Goal: Information Seeking & Learning: Learn about a topic

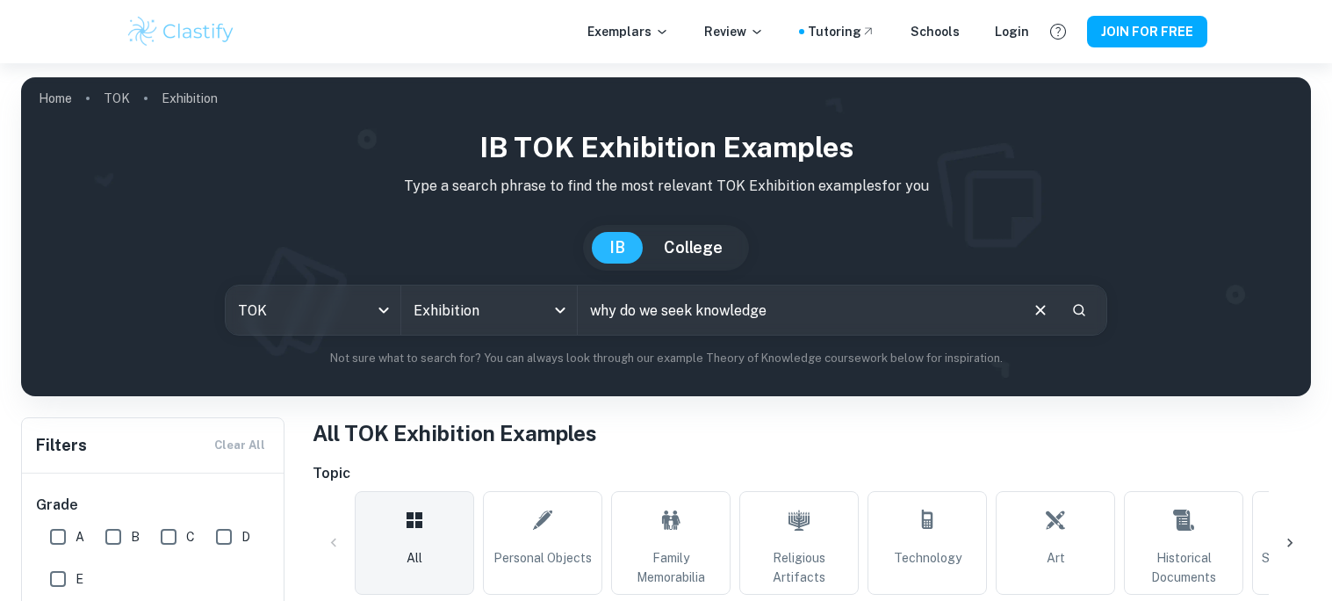
type input "why do we seek knowledge"
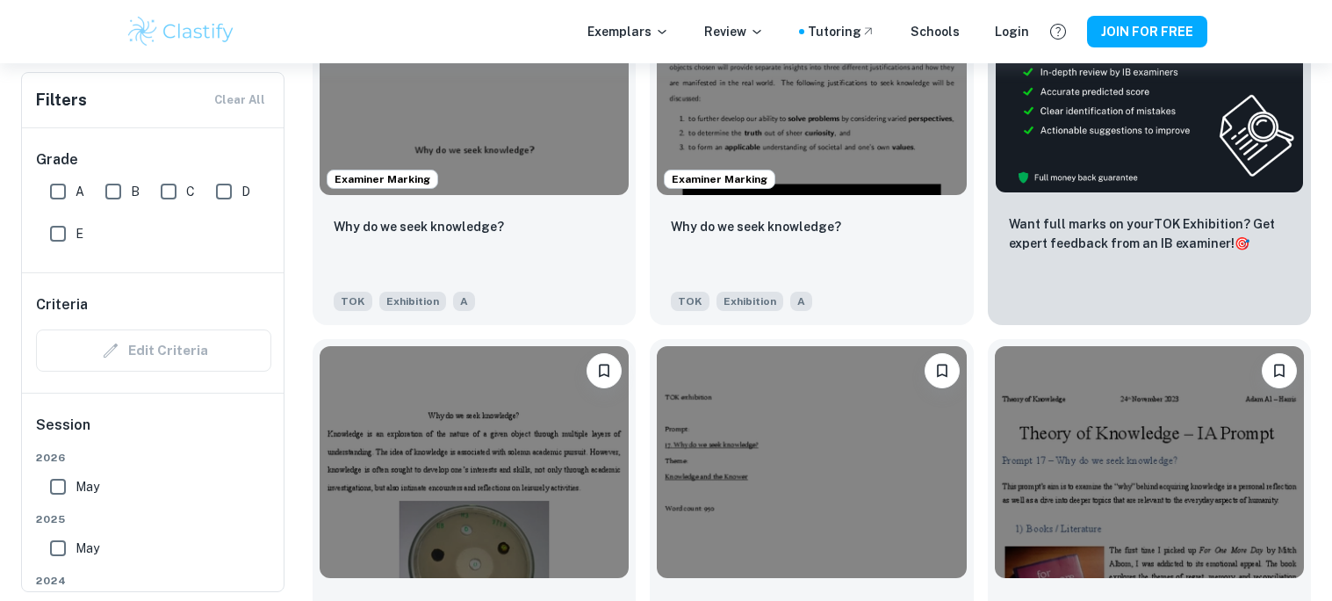
scroll to position [631, 0]
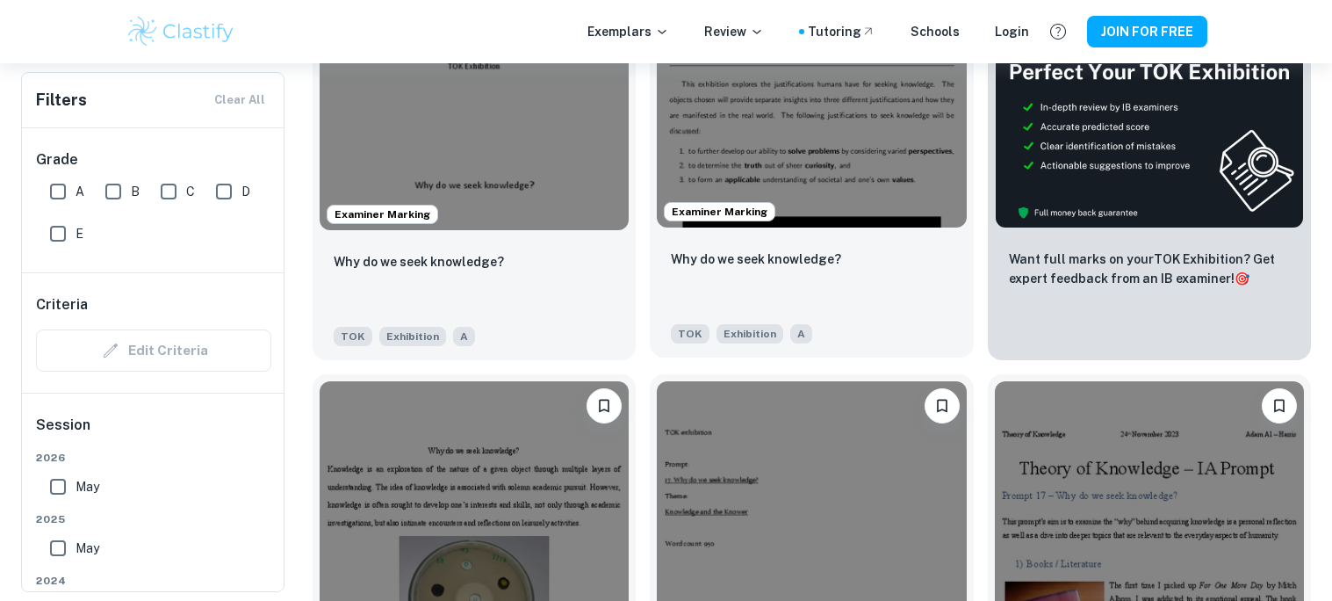
click at [827, 199] on img at bounding box center [811, 112] width 309 height 232
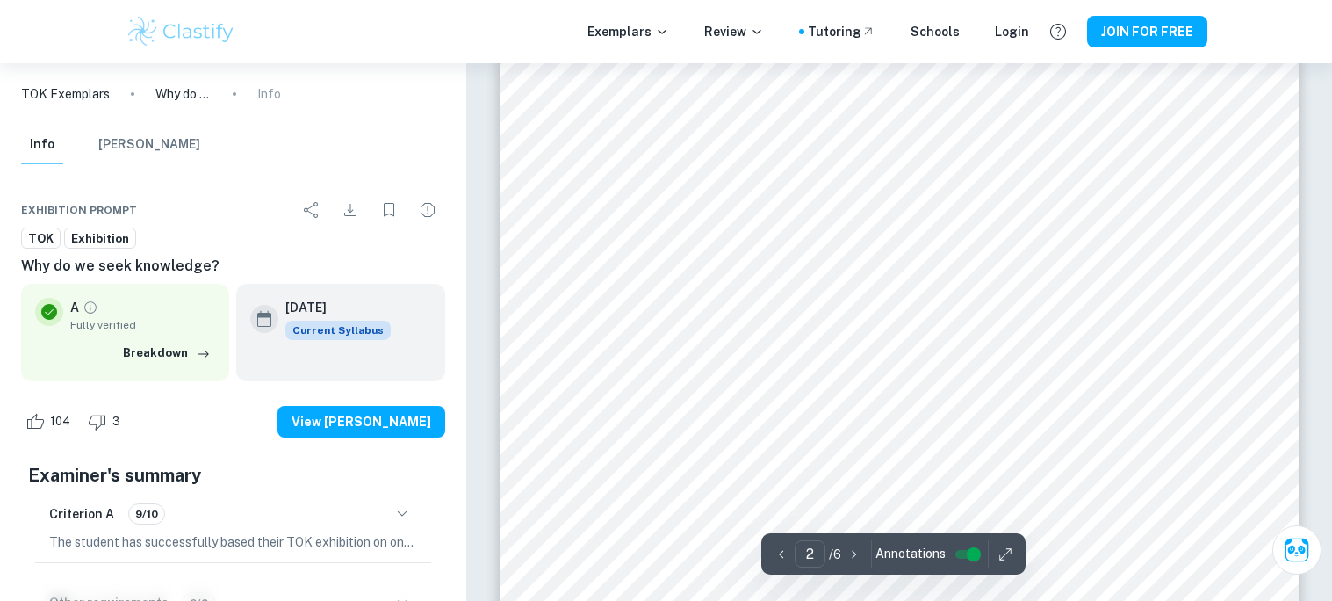
scroll to position [1334, 0]
type input "5"
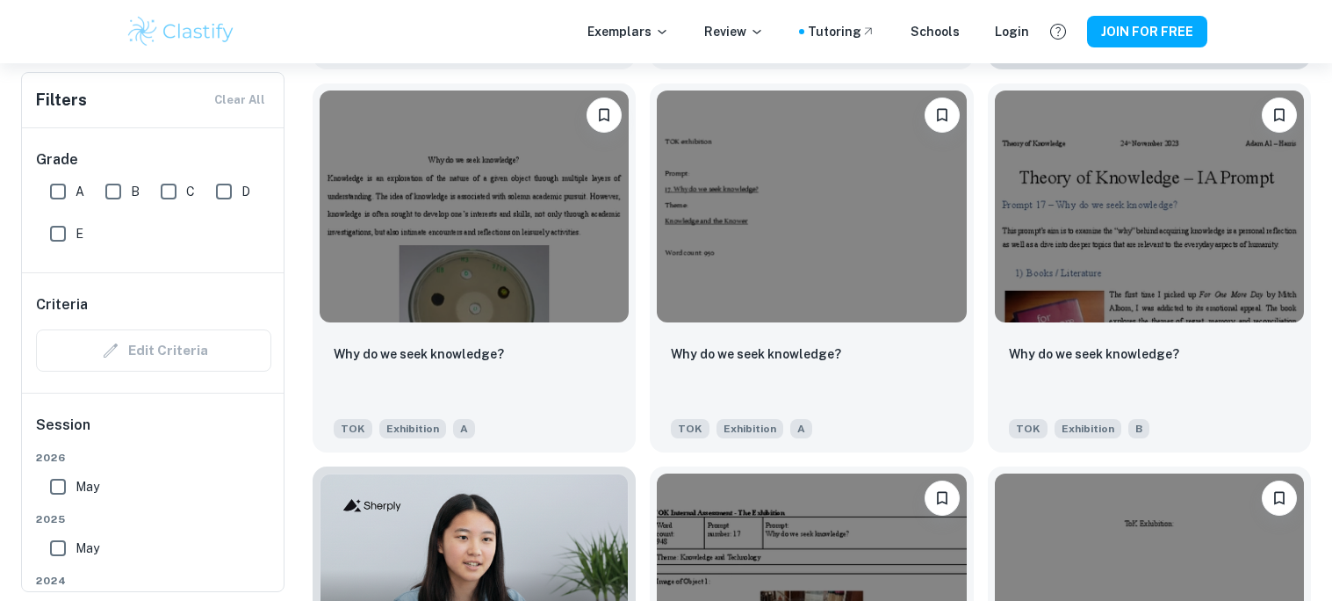
scroll to position [924, 0]
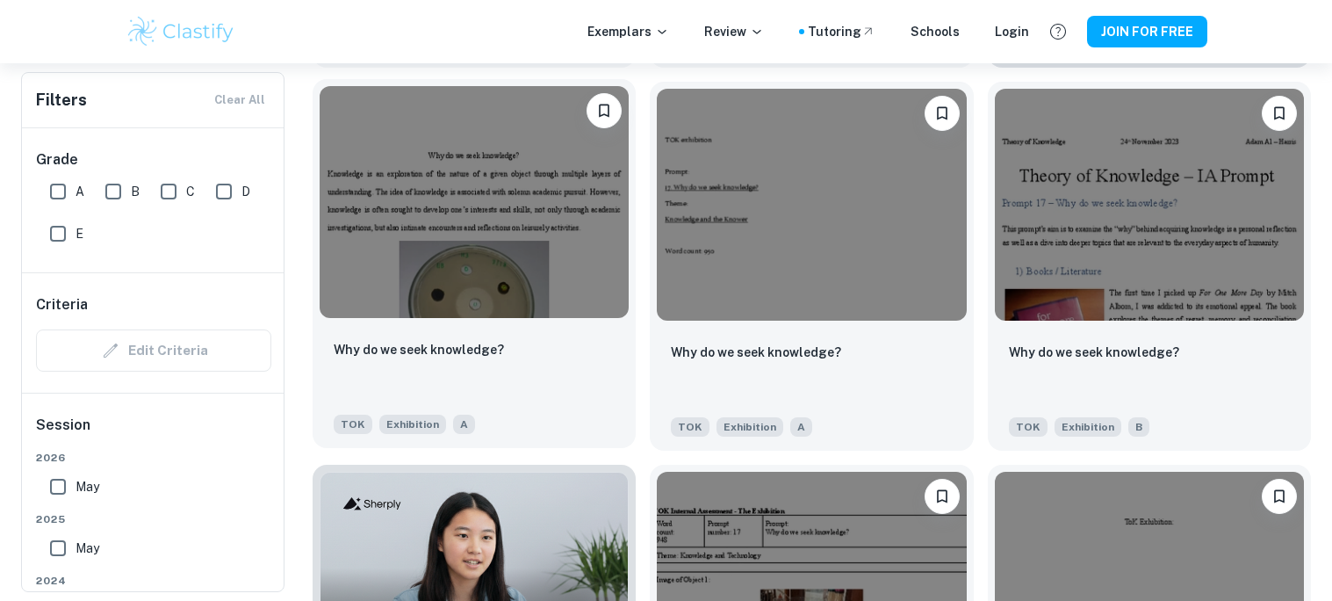
click at [487, 136] on img at bounding box center [474, 202] width 309 height 232
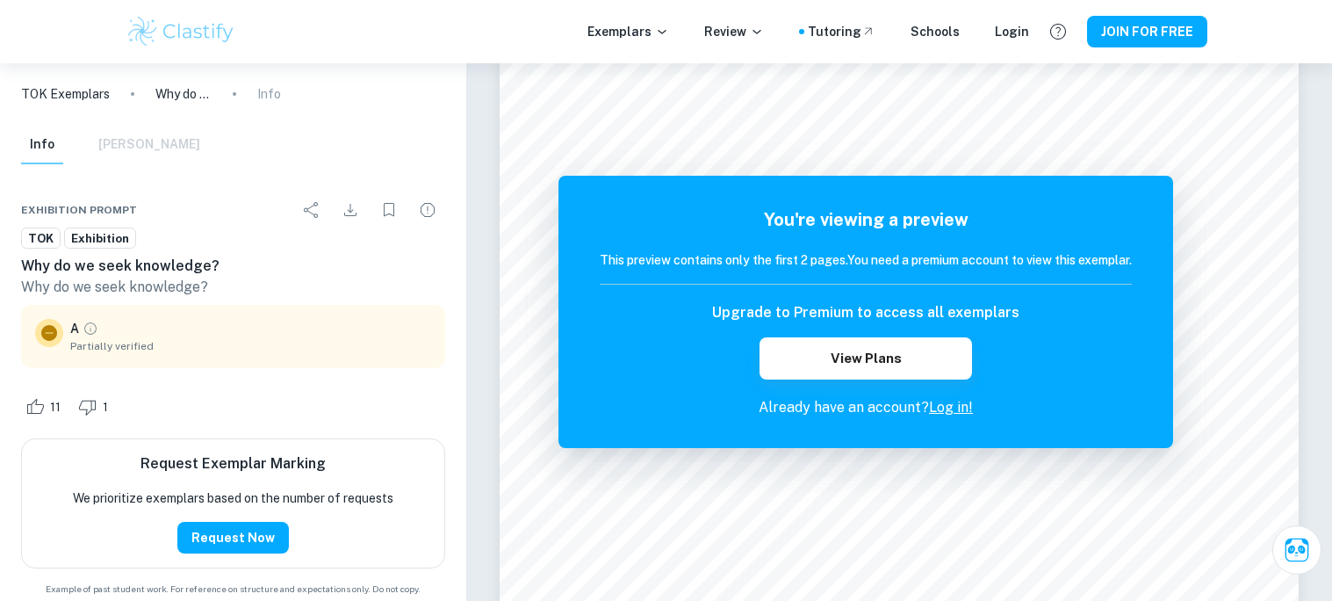
scroll to position [516, 0]
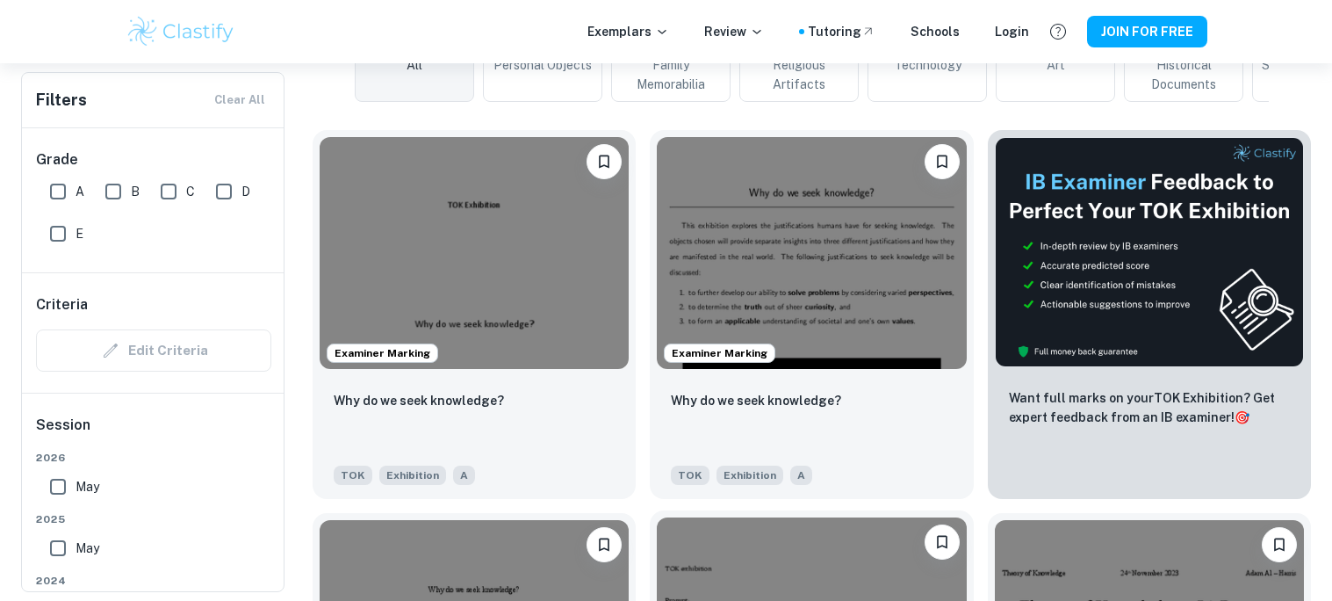
scroll to position [468, 0]
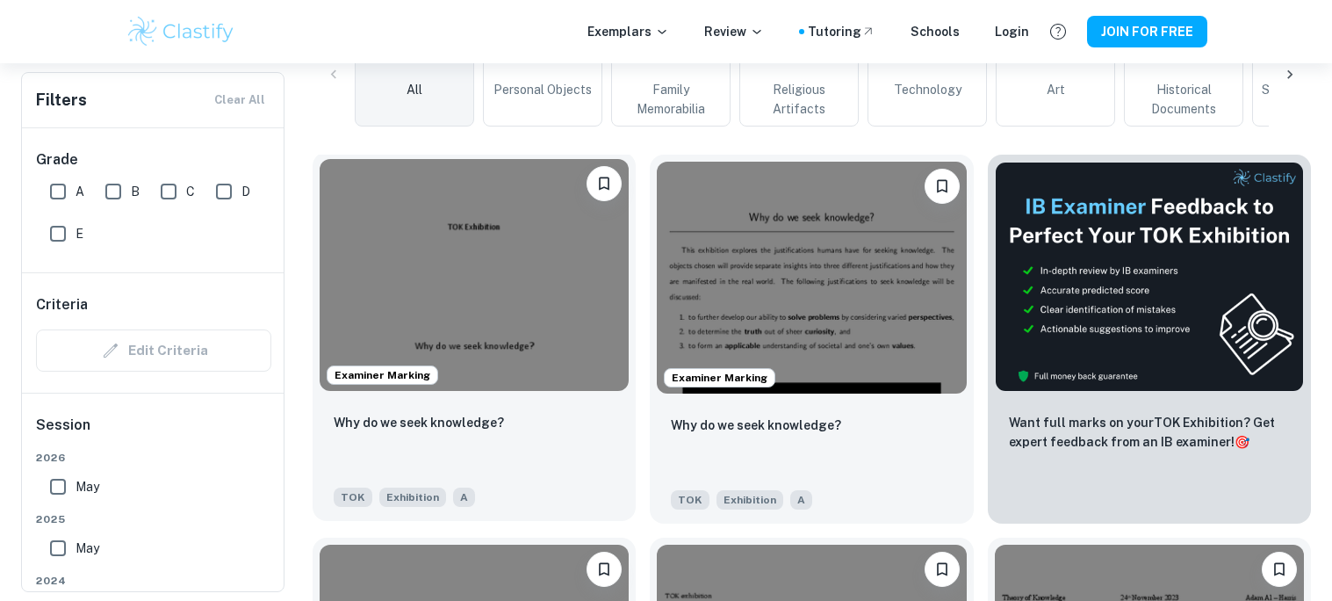
click at [543, 241] on img at bounding box center [474, 275] width 309 height 232
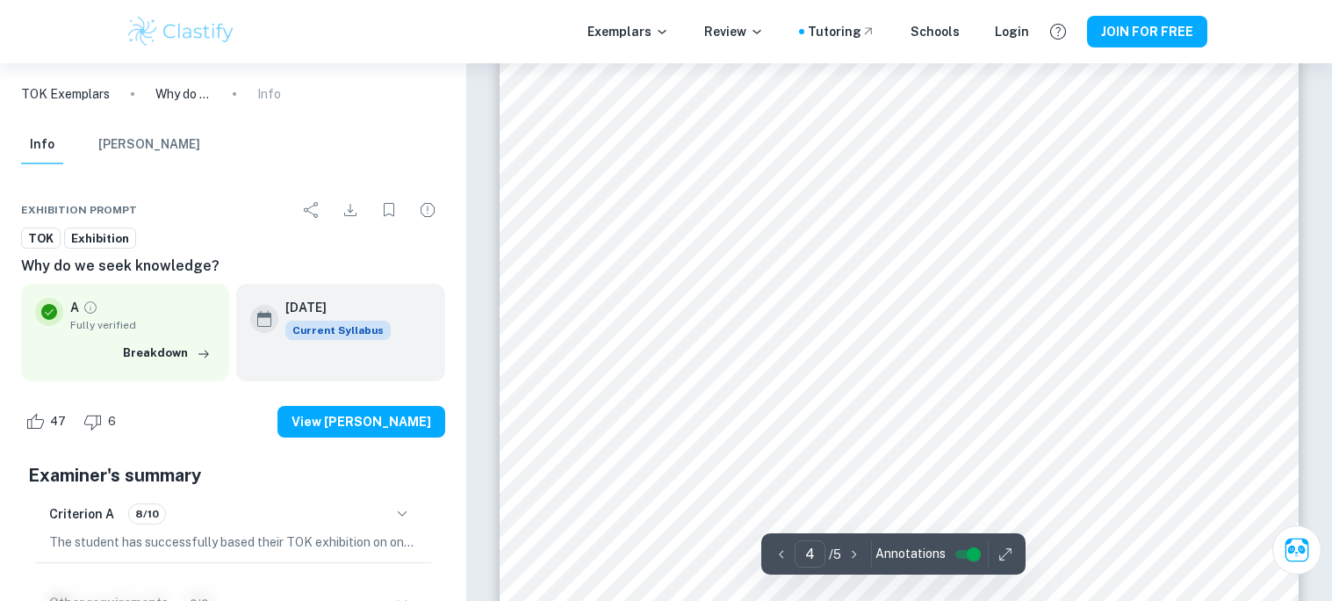
scroll to position [3668, 0]
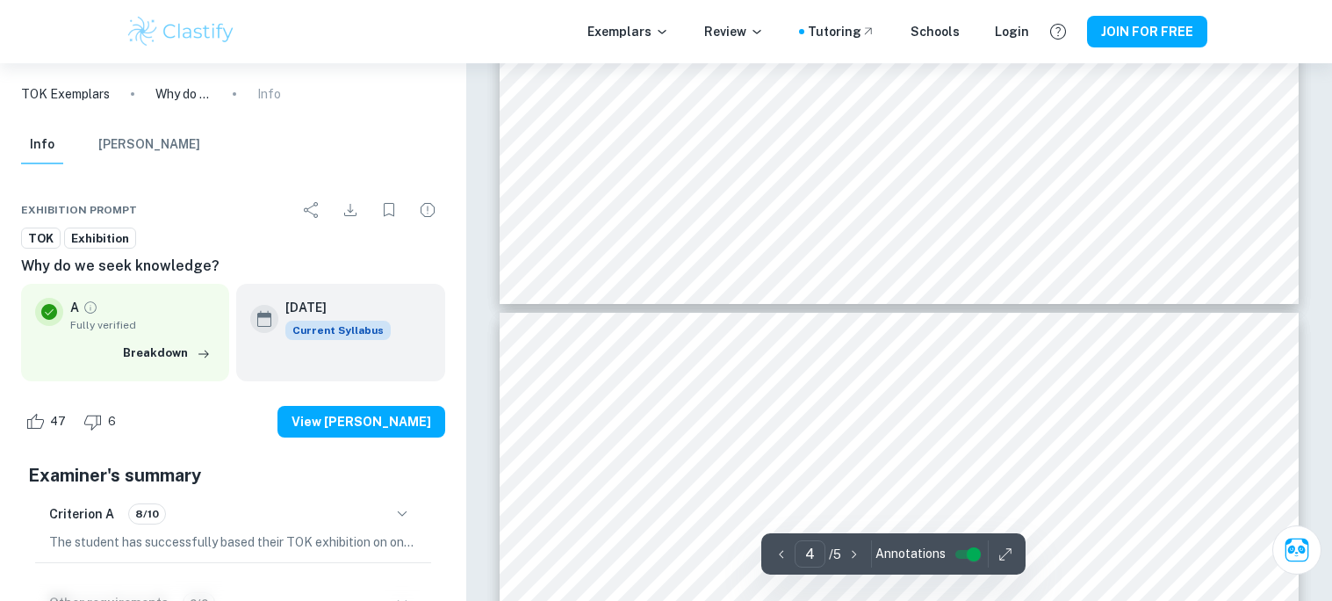
type input "5"
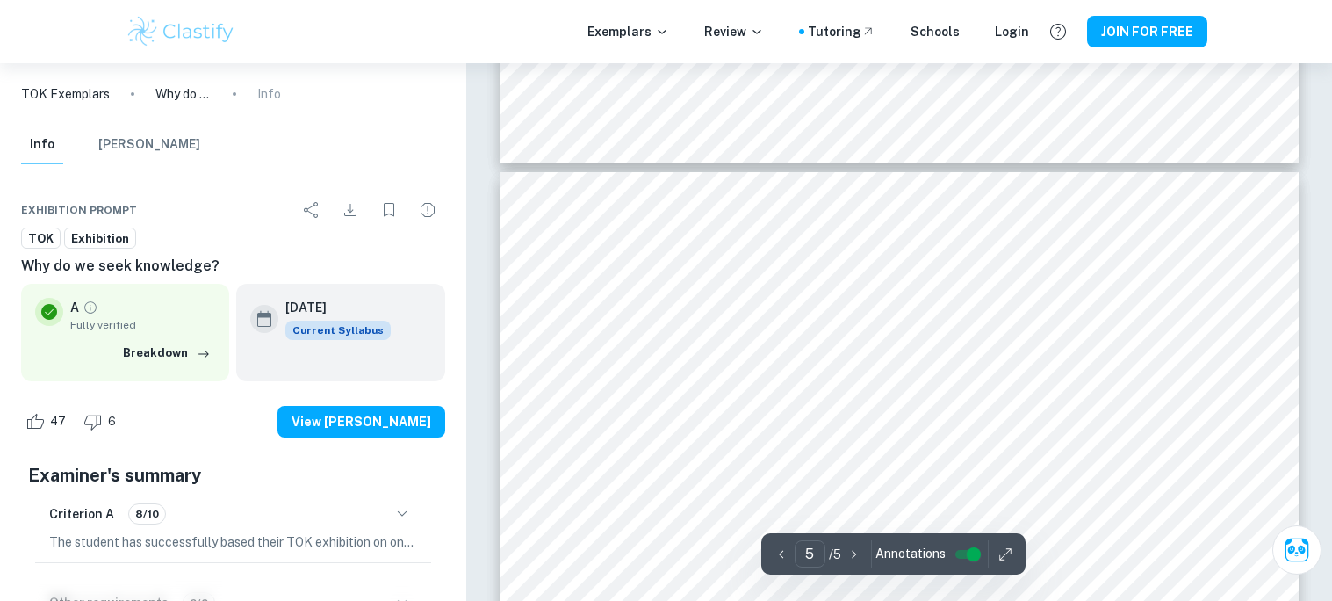
scroll to position [4335, 0]
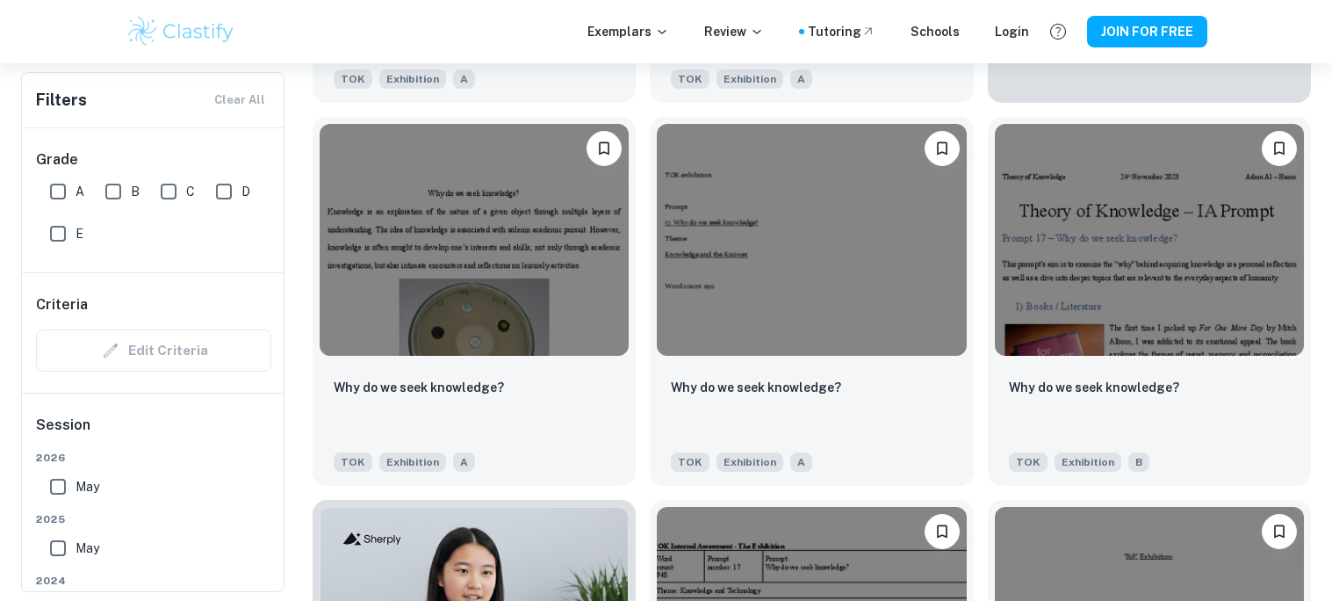
scroll to position [924, 0]
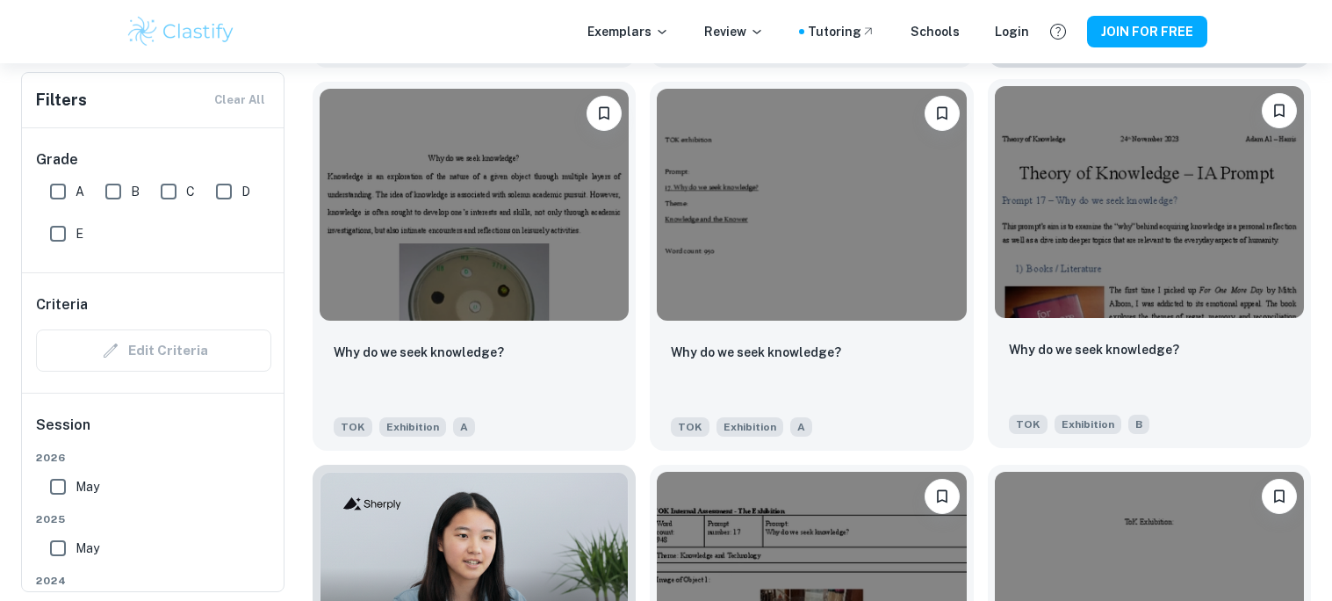
click at [1063, 176] on img at bounding box center [1149, 202] width 309 height 232
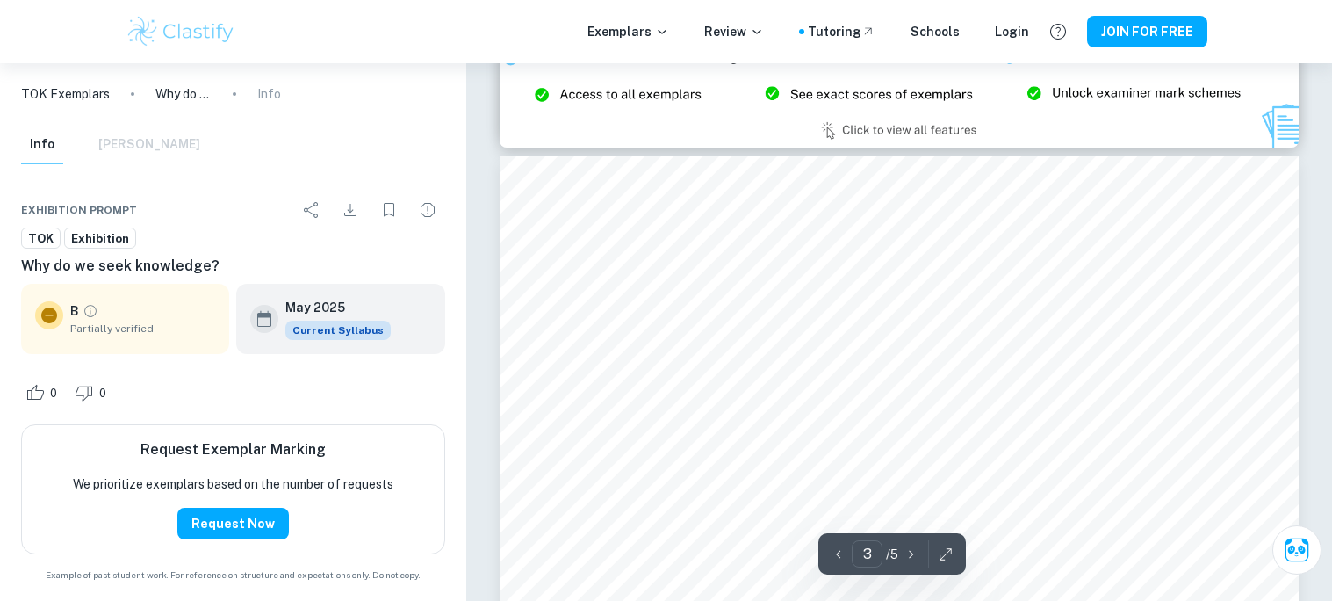
scroll to position [2562, 0]
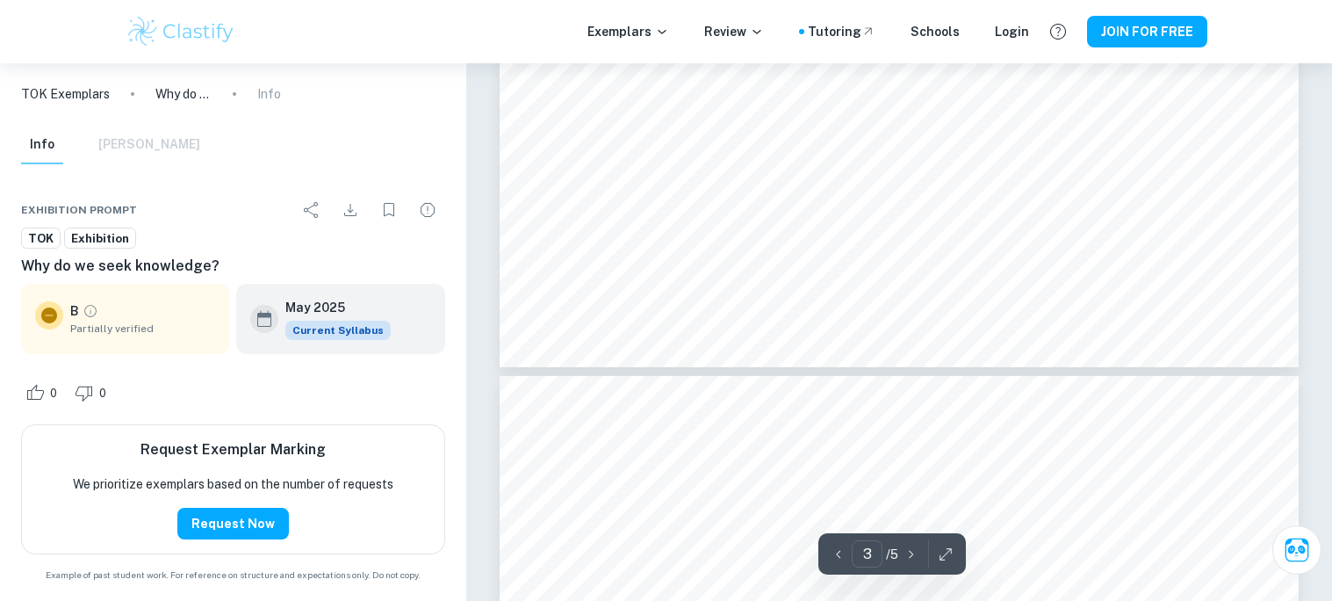
type input "4"
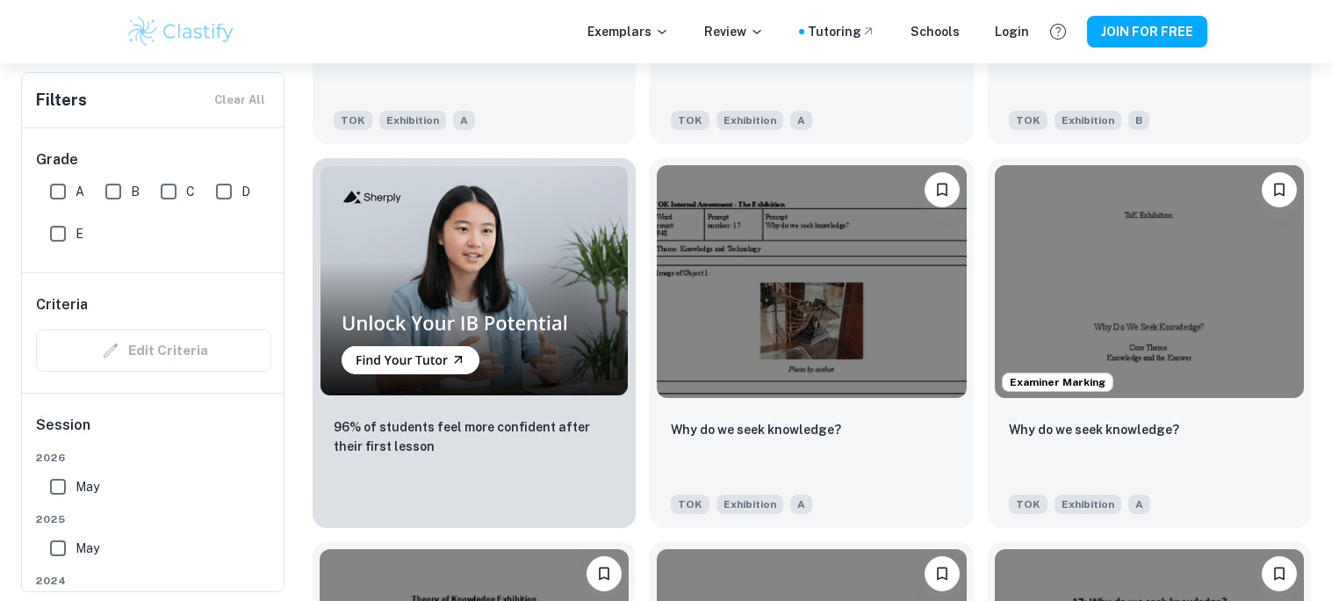
scroll to position [1240, 0]
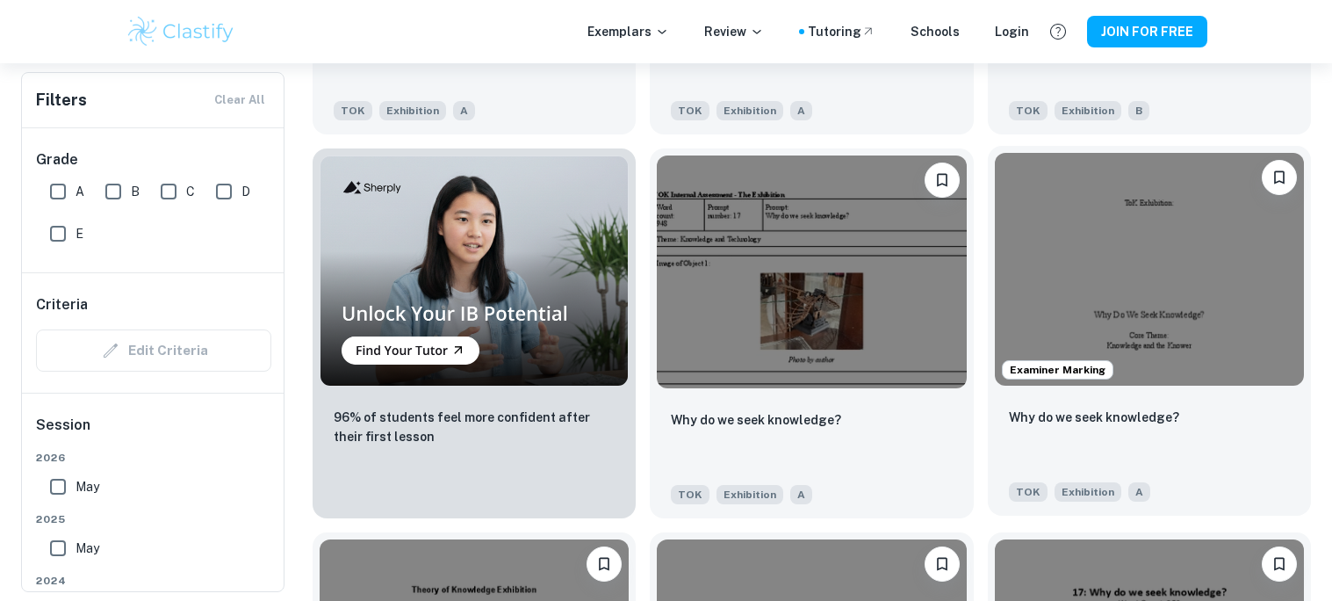
click at [1046, 295] on img at bounding box center [1149, 269] width 309 height 232
